Goal: Task Accomplishment & Management: Use online tool/utility

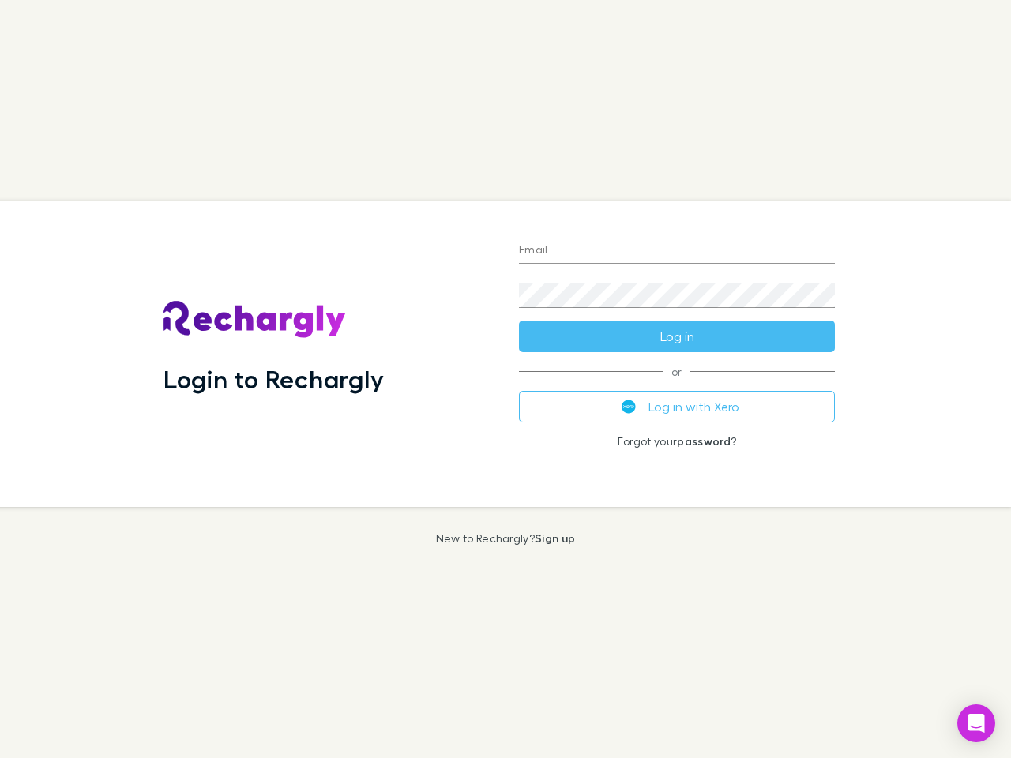
click at [505, 379] on div "Login to Rechargly" at bounding box center [328, 354] width 355 height 306
click at [677, 251] on input "Email" at bounding box center [677, 251] width 316 height 25
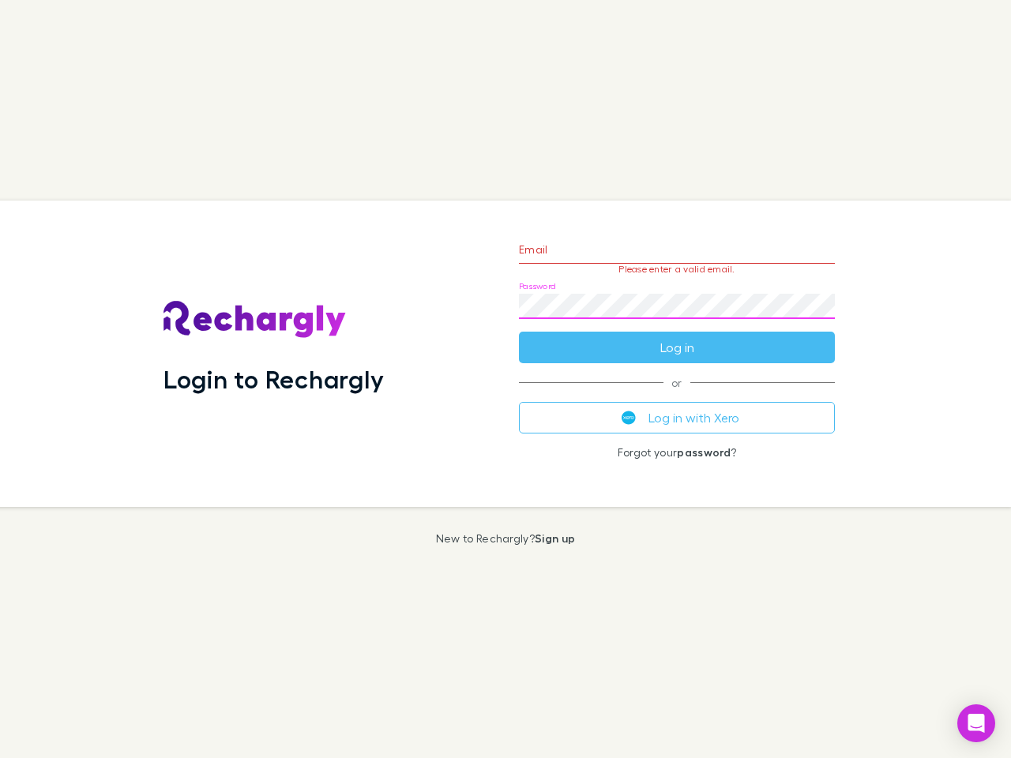
click at [677, 336] on form "Email Please enter a valid email. Password Log in" at bounding box center [677, 294] width 316 height 137
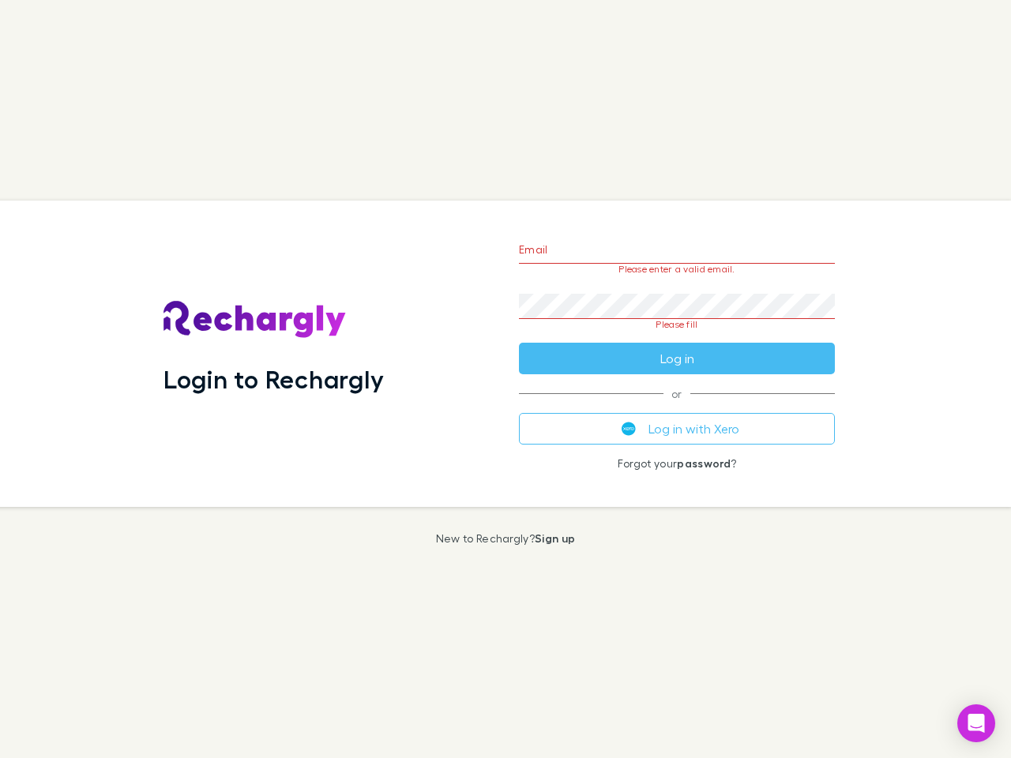
click at [677, 407] on div "Email Please enter a valid email. Password Please fill Log in or Log in with Xe…" at bounding box center [676, 354] width 341 height 306
click at [976, 723] on icon "Open Intercom Messenger" at bounding box center [976, 723] width 17 height 19
